Goal: Information Seeking & Learning: Learn about a topic

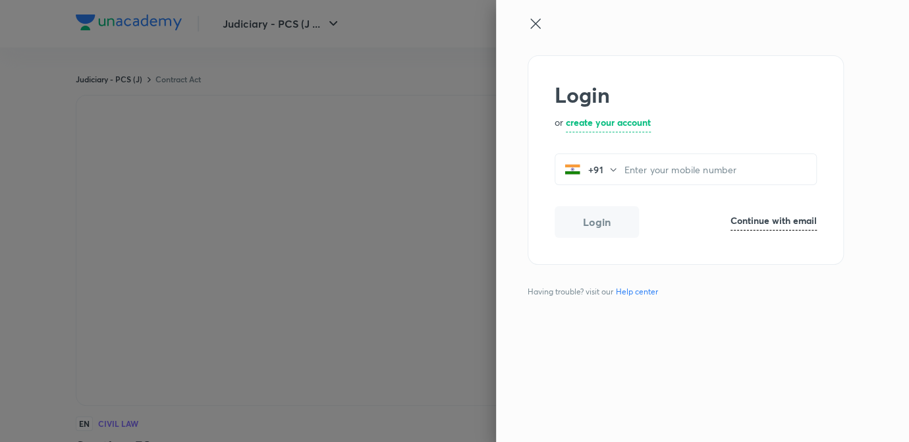
scroll to position [794, 0]
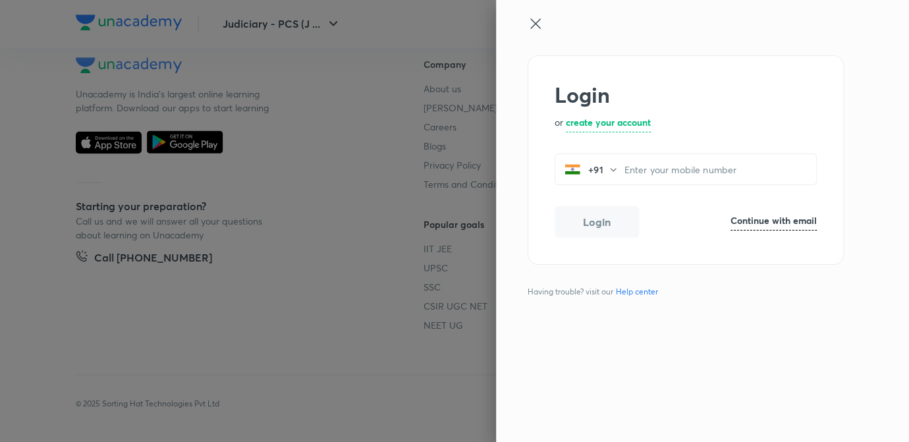
click at [532, 20] on icon at bounding box center [535, 24] width 16 height 16
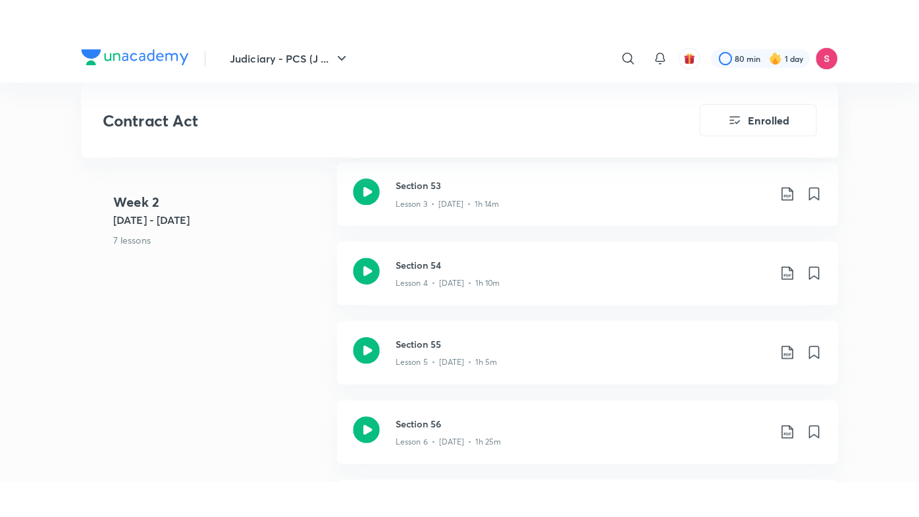
scroll to position [974, 0]
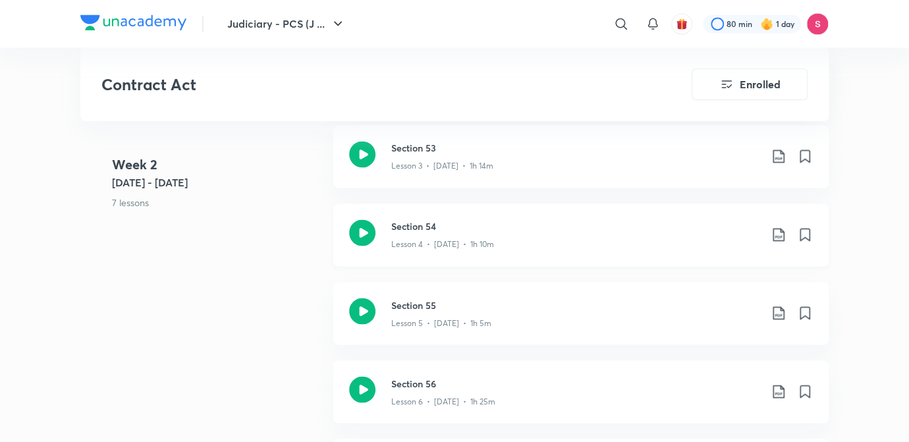
click at [464, 242] on p "Lesson 4 • [DATE] • 1h 10m" at bounding box center [442, 244] width 103 height 12
